Goal: Register for event/course

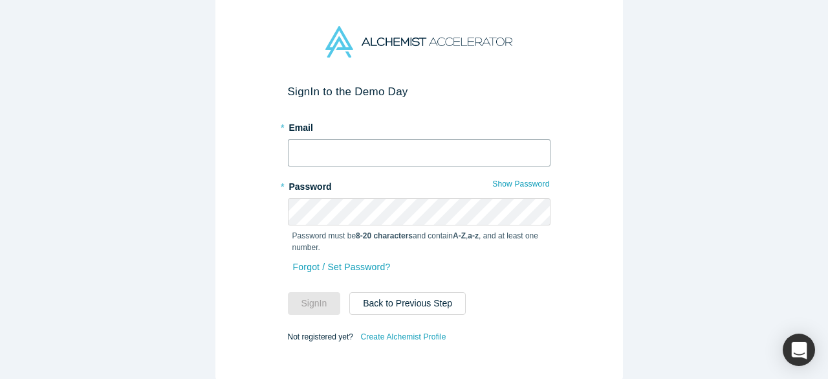
click at [326, 150] on input "text" at bounding box center [419, 152] width 263 height 27
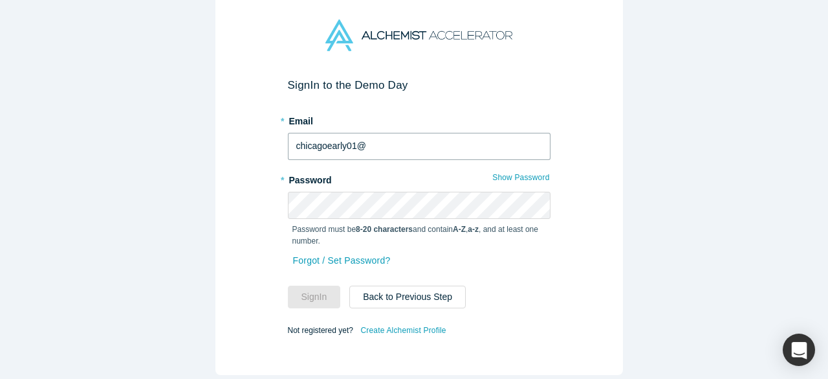
type input "chicagoearly01@"
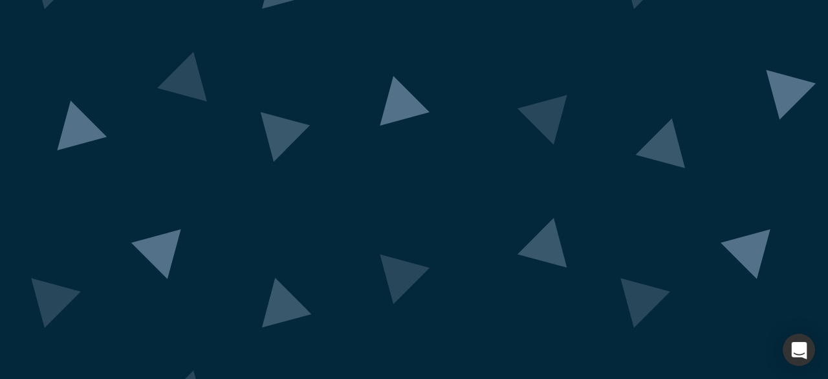
scroll to position [122, 0]
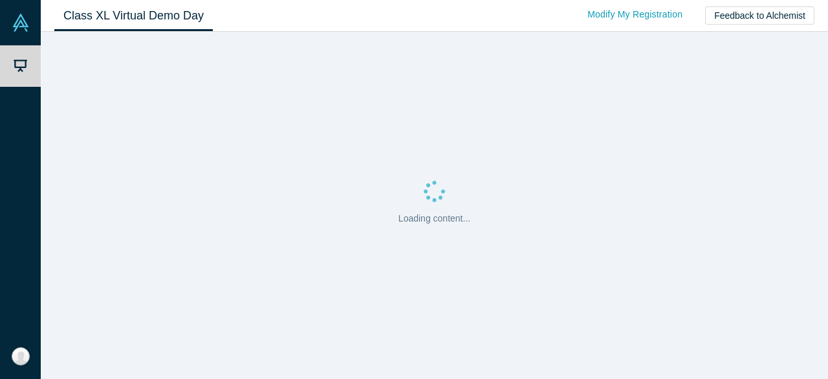
click at [225, 149] on div "Loading content..." at bounding box center [435, 205] width 788 height 347
